Goal: Find contact information: Find contact information

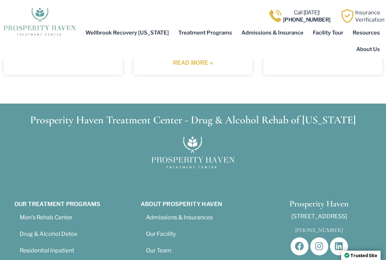
scroll to position [3474, 0]
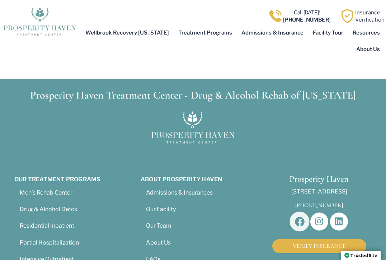
click at [299, 216] on icon at bounding box center [300, 220] width 10 height 9
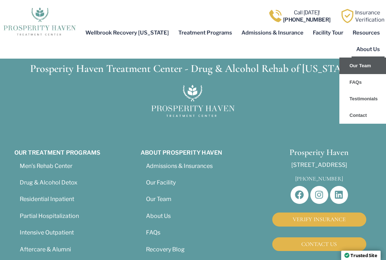
click at [363, 65] on link "Our Team" at bounding box center [363, 65] width 47 height 17
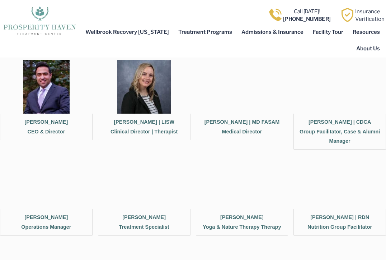
scroll to position [306, 0]
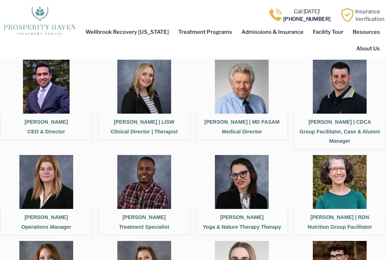
drag, startPoint x: 203, startPoint y: 121, endPoint x: 286, endPoint y: 122, distance: 83.3
click at [286, 122] on figcaption "[PERSON_NAME] | MD FASAM Medical Director" at bounding box center [242, 126] width 93 height 27
copy figcaption "[PERSON_NAME] | MD FASAM"
